Goal: Transaction & Acquisition: Book appointment/travel/reservation

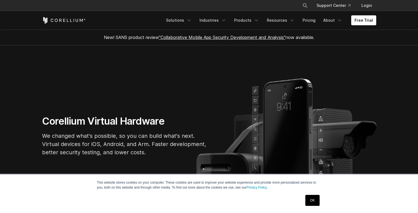
click at [365, 23] on link "Free Trial" at bounding box center [363, 20] width 25 height 10
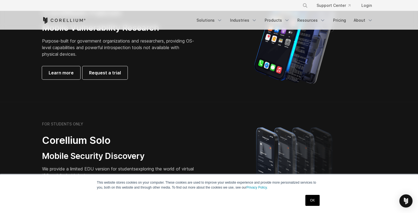
scroll to position [495, 0]
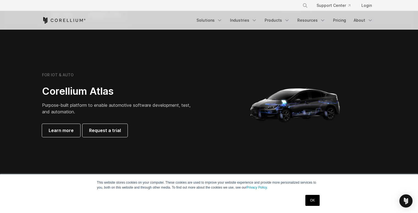
click at [313, 203] on link "OK" at bounding box center [312, 200] width 14 height 11
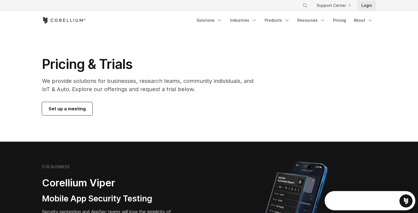
scroll to position [0, 0]
click at [274, 20] on link "Products" at bounding box center [277, 20] width 32 height 10
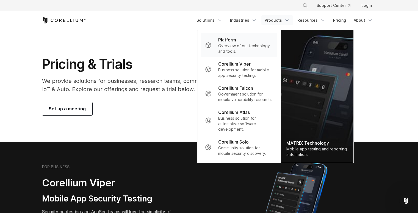
click at [239, 45] on p "Overview of our technology and tools." at bounding box center [245, 48] width 55 height 11
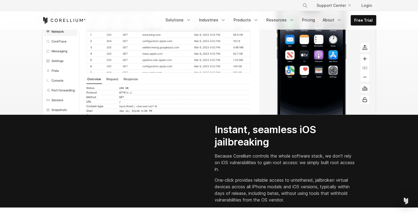
scroll to position [605, 0]
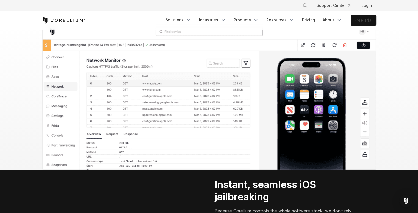
click at [365, 22] on link "Free Trial" at bounding box center [363, 20] width 25 height 10
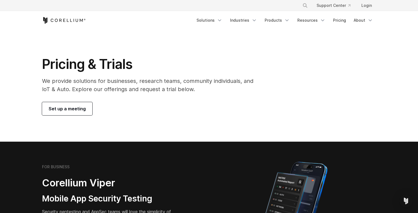
click at [78, 106] on span "Set up a meeting" at bounding box center [67, 109] width 37 height 7
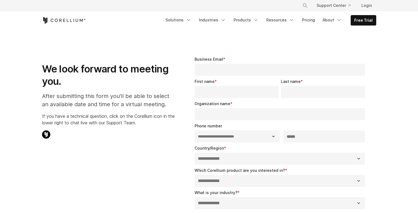
select select "**"
click at [56, 21] on icon "Corellium Home" at bounding box center [64, 20] width 44 height 7
